Goal: Task Accomplishment & Management: Manage account settings

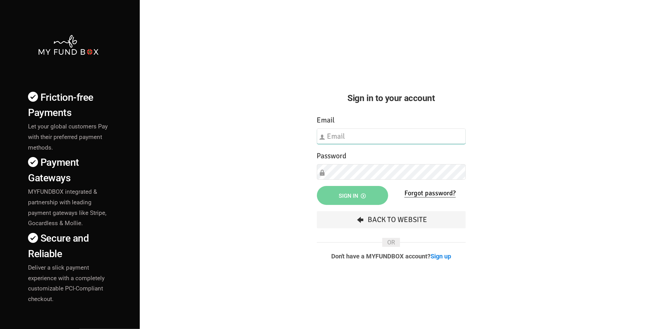
type input "[EMAIL_ADDRESS][DOMAIN_NAME]"
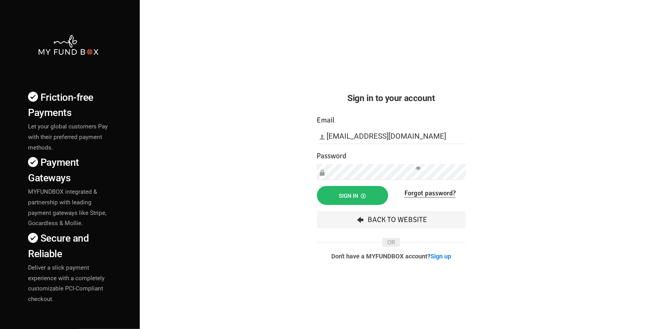
drag, startPoint x: 220, startPoint y: 173, endPoint x: 246, endPoint y: 191, distance: 31.3
click at [222, 175] on div "Friction-free Payments Let your global customers Pay with their preferred payme…" at bounding box center [332, 218] width 670 height 436
click at [360, 195] on span "Sign in" at bounding box center [352, 196] width 27 height 7
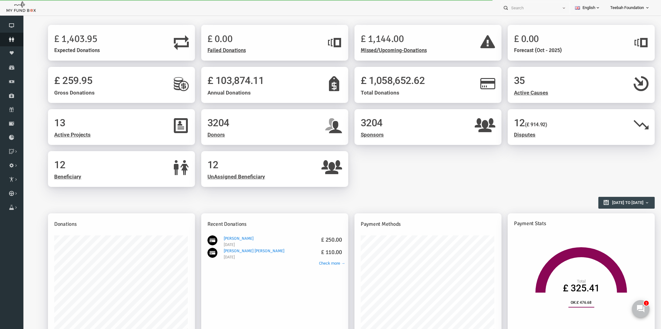
click at [9, 39] on icon at bounding box center [11, 39] width 23 height 5
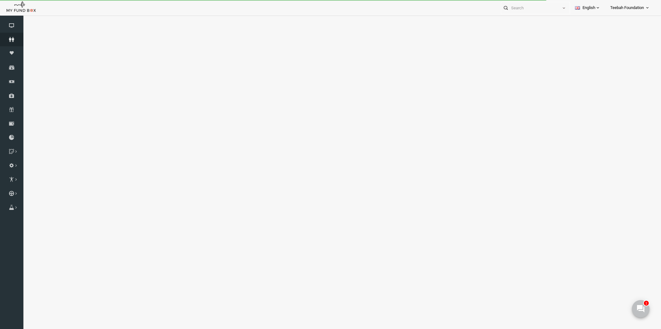
select select "100"
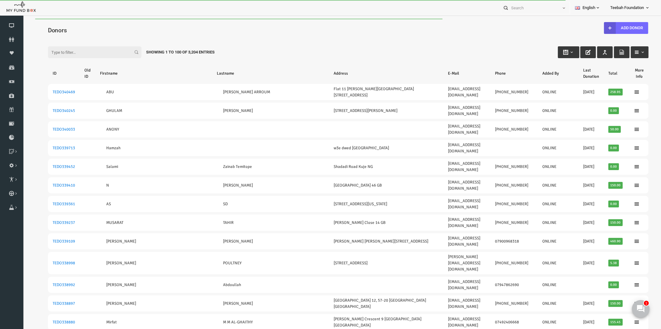
click at [247, 48] on div "Filter: Showing 1 to 100 of 3,204 Entries" at bounding box center [335, 46] width 613 height 17
click at [296, 44] on div "Filter: Showing 1 to 100 of 3,204 Entries" at bounding box center [335, 46] width 613 height 17
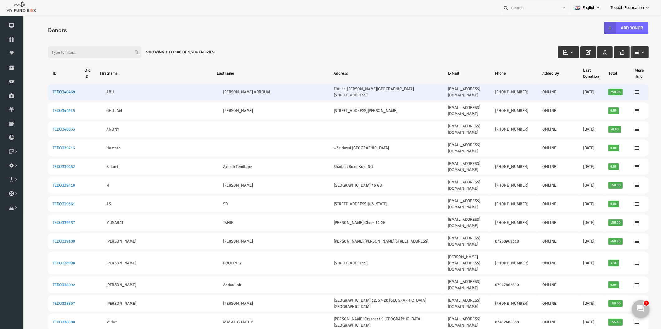
click at [58, 90] on link "TEDO340469" at bounding box center [51, 92] width 22 height 5
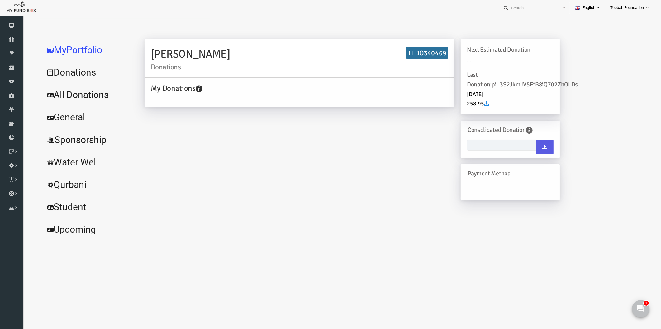
type input "02-09-2025 - 02-09-2025"
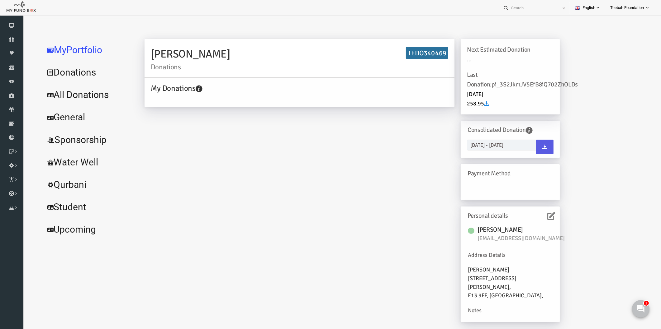
click at [541, 216] on icon at bounding box center [538, 216] width 8 height 8
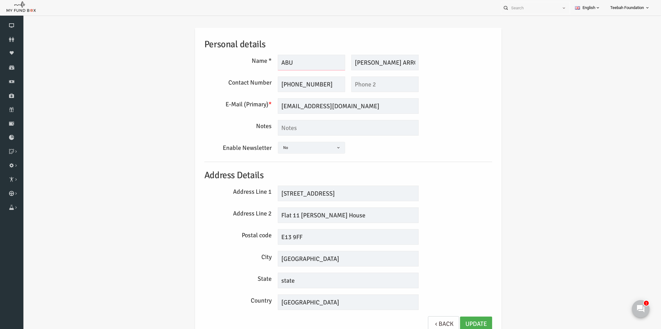
click at [297, 61] on input "ABU" at bounding box center [298, 63] width 67 height 16
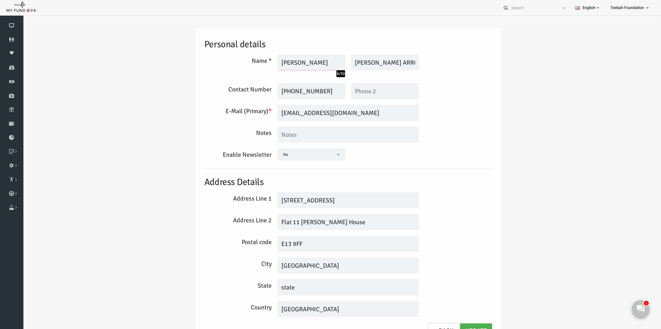
type input "Abu Bakr"
drag, startPoint x: 358, startPoint y: 64, endPoint x: 335, endPoint y: 65, distance: 22.8
click at [335, 65] on div "BAKR ARROUM Description allows upto maximum of 255 characters." at bounding box center [371, 63] width 73 height 16
drag, startPoint x: 372, startPoint y: 64, endPoint x: 344, endPoint y: 64, distance: 27.4
click at [344, 64] on input "ARROUM" at bounding box center [372, 63] width 67 height 16
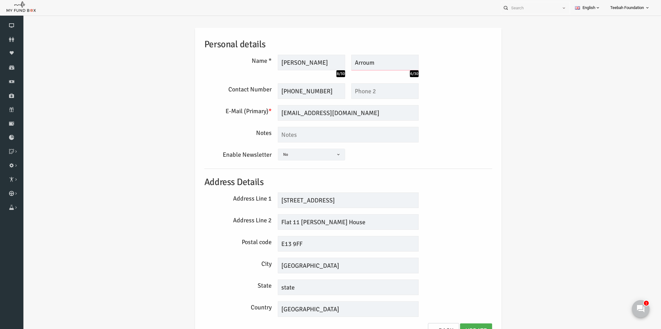
type input "Arroum"
click at [475, 140] on div "Notes" at bounding box center [335, 135] width 294 height 16
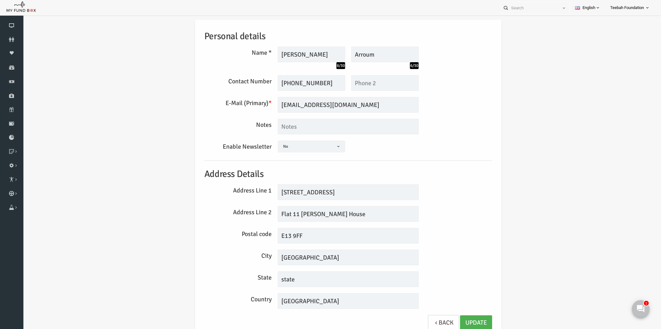
scroll to position [10, 0]
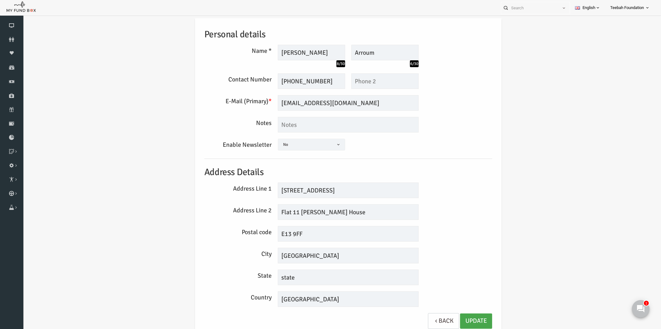
click at [460, 317] on link "Update" at bounding box center [463, 321] width 32 height 15
click at [456, 247] on div "Personal details Name * Abu Bakr 8/30 Description allows upto maximum of 255 ch…" at bounding box center [335, 177] width 300 height 318
drag, startPoint x: 305, startPoint y: 279, endPoint x: 244, endPoint y: 284, distance: 61.6
click at [244, 284] on div "State state" at bounding box center [335, 278] width 294 height 16
click at [464, 322] on link "Update" at bounding box center [463, 321] width 32 height 15
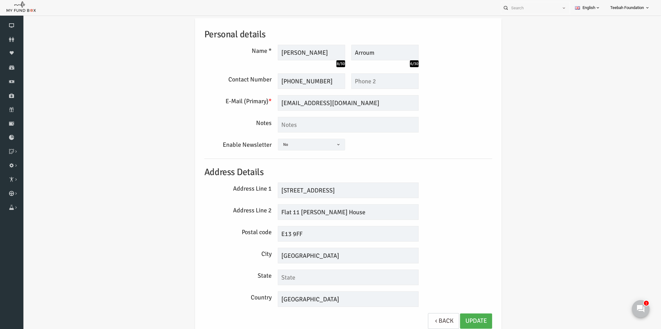
click at [453, 251] on div "City London" at bounding box center [335, 256] width 294 height 16
click at [460, 319] on link "Update" at bounding box center [463, 321] width 32 height 15
click at [470, 201] on div "Personal details Name * Abu Bakr 8/30 Description allows upto maximum of 255 ch…" at bounding box center [335, 177] width 300 height 318
click at [512, 129] on div "Personal details Name * Abu Bakr 8/30 Description allows upto maximum of 255 ch…" at bounding box center [335, 178] width 625 height 339
click at [460, 159] on div "Personal details Name * Abu Bakr 8/30 Description allows upto maximum of 255 ch…" at bounding box center [335, 177] width 300 height 318
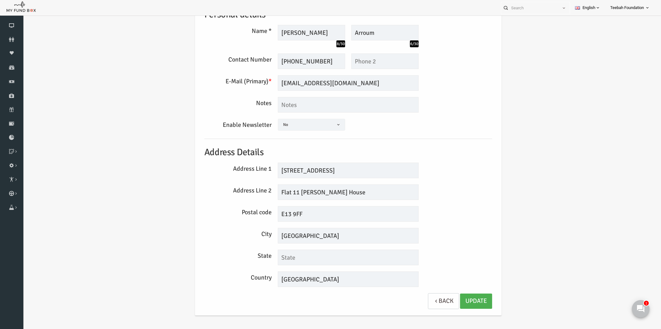
scroll to position [0, 0]
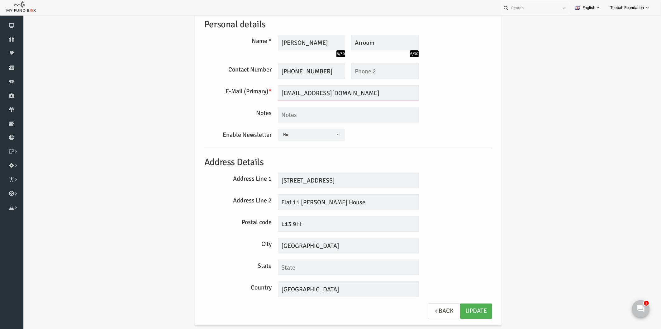
drag, startPoint x: 333, startPoint y: 96, endPoint x: 248, endPoint y: 111, distance: 86.4
click at [248, 111] on div "Personal details Name * Abu Bakr 8/30 Description allows upto maximum of 255 ch…" at bounding box center [335, 167] width 300 height 318
click at [518, 138] on div "Personal details Name * Abu Bakr 8/30 Description allows upto maximum of 255 ch…" at bounding box center [335, 168] width 625 height 339
click at [546, 135] on div "Personal details Name * Abu Bakr 8/30 Description allows upto maximum of 255 ch…" at bounding box center [335, 168] width 625 height 339
click at [487, 118] on div "Personal details Name * Abu Bakr 8/30 Description allows upto maximum of 255 ch…" at bounding box center [335, 168] width 625 height 339
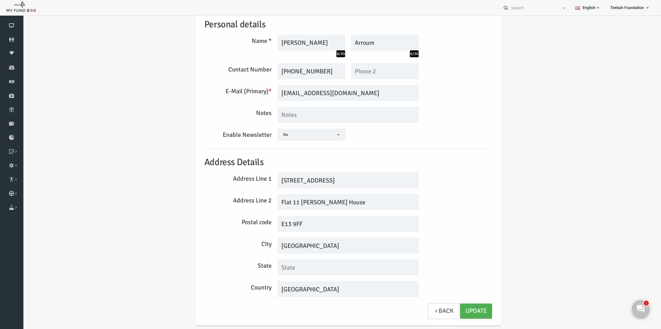
click at [452, 155] on div "Personal details Name * Abu Bakr 8/30 Description allows upto maximum of 255 ch…" at bounding box center [335, 167] width 300 height 318
click at [84, 67] on div "Personal details Name * Abu Bakr 8/30 Description allows upto maximum of 255 ch…" at bounding box center [335, 168] width 625 height 339
click at [449, 310] on link "Update" at bounding box center [463, 311] width 32 height 15
